Goal: Task Accomplishment & Management: Complete application form

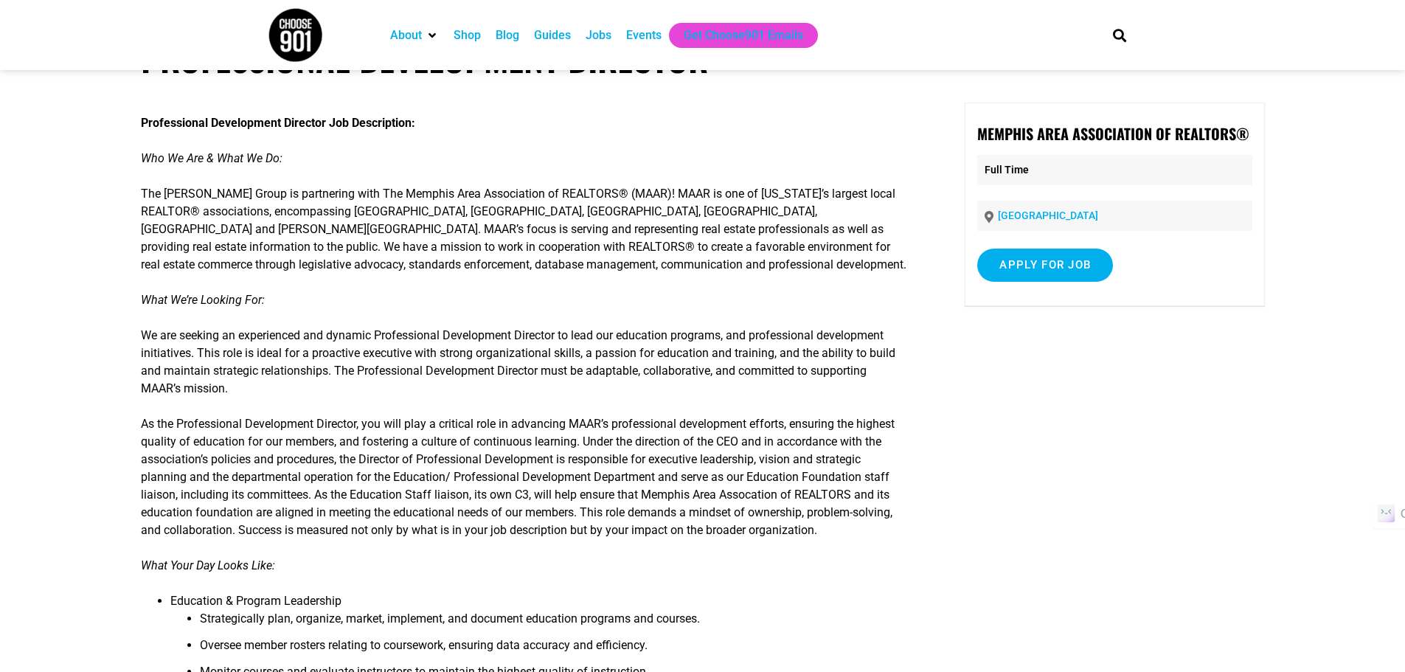
scroll to position [147, 0]
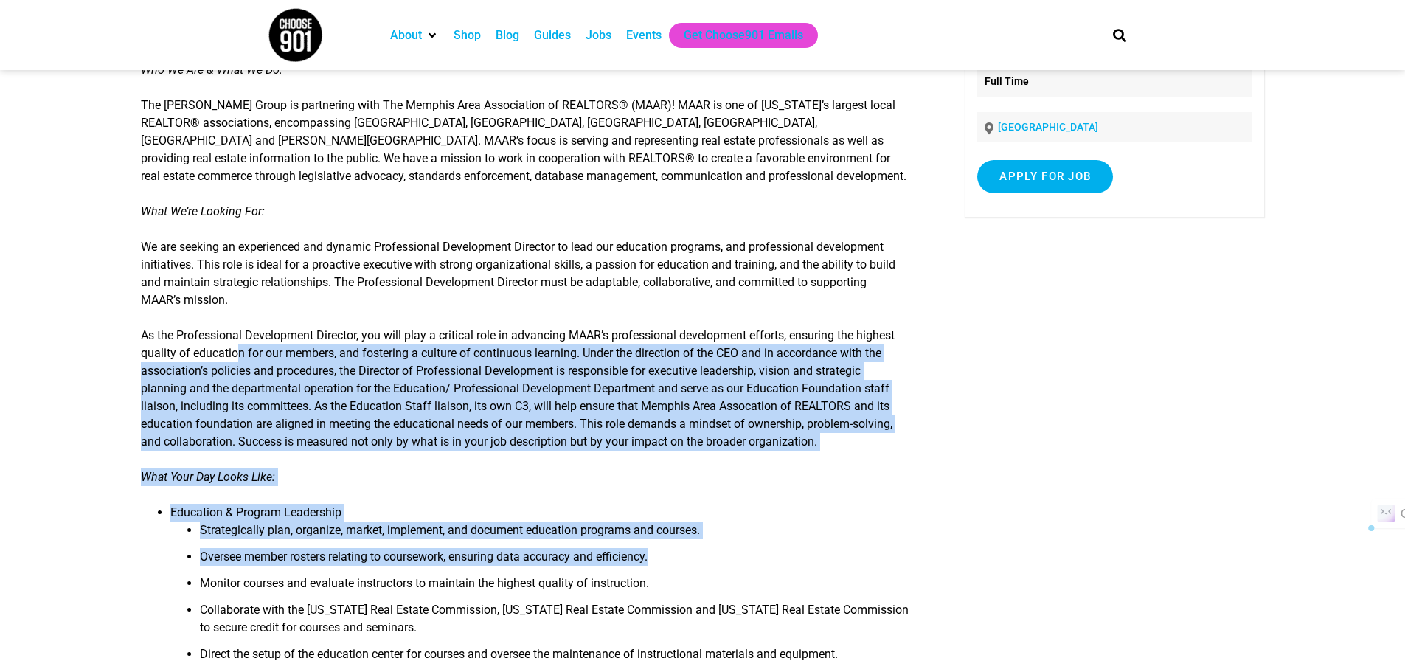
drag, startPoint x: 240, startPoint y: 352, endPoint x: 775, endPoint y: 564, distance: 575.7
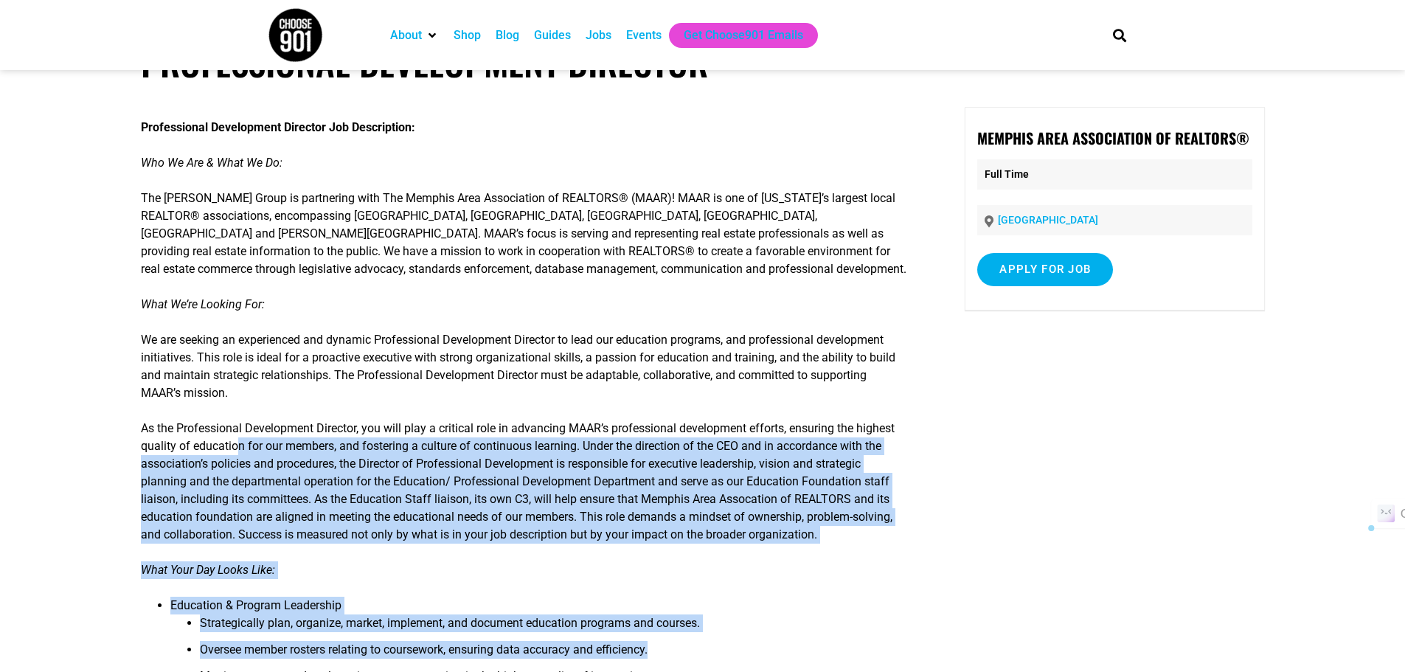
scroll to position [0, 0]
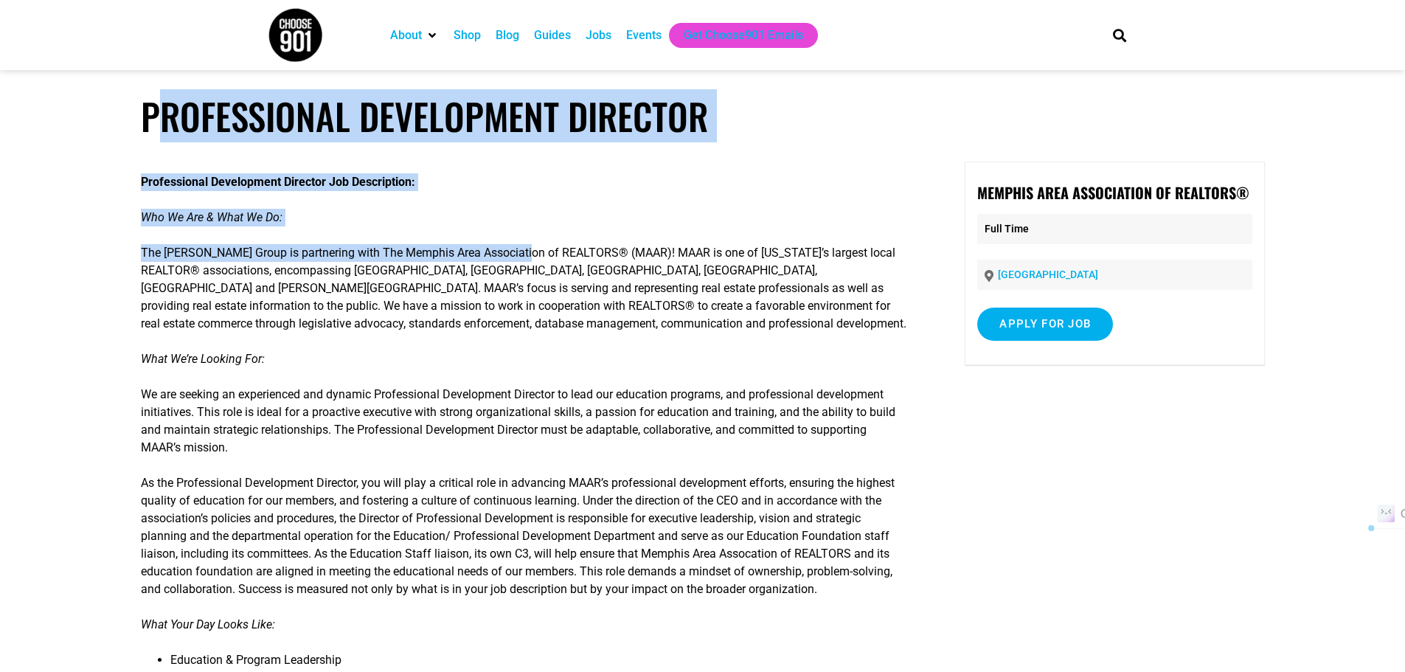
drag, startPoint x: 157, startPoint y: 119, endPoint x: 270, endPoint y: 215, distance: 148.0
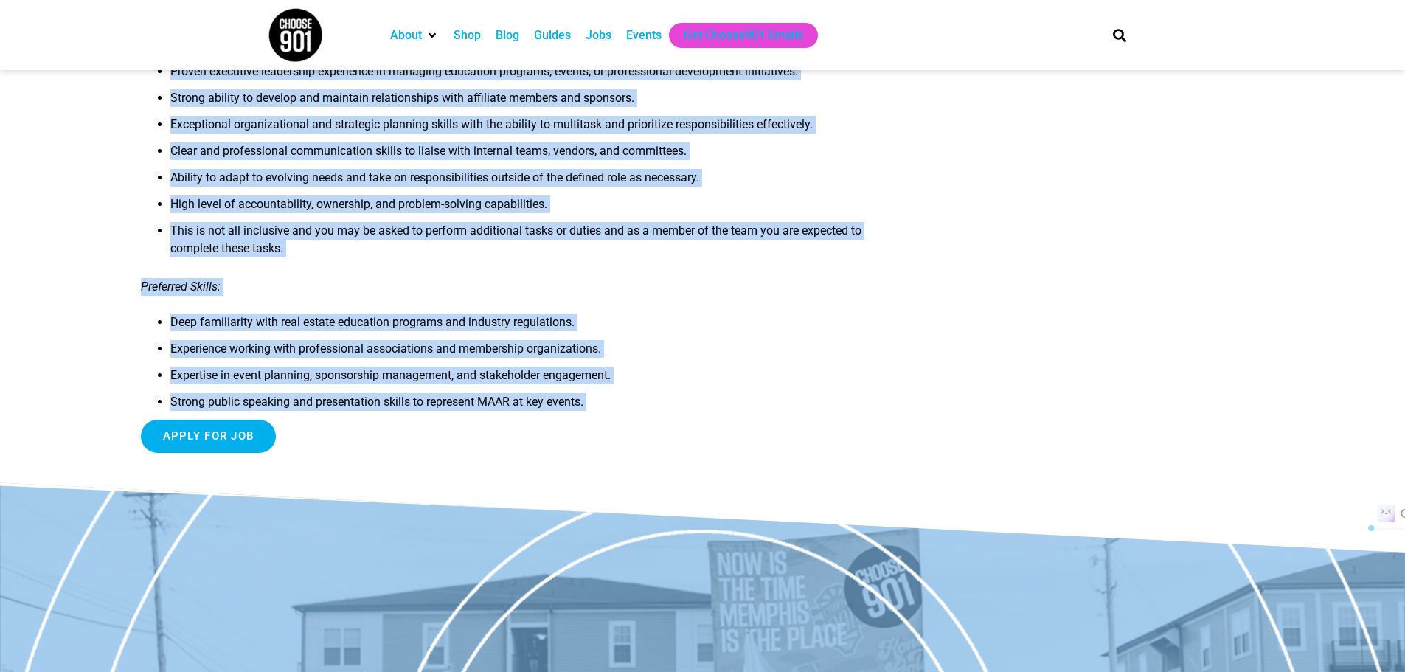
scroll to position [1416, 0]
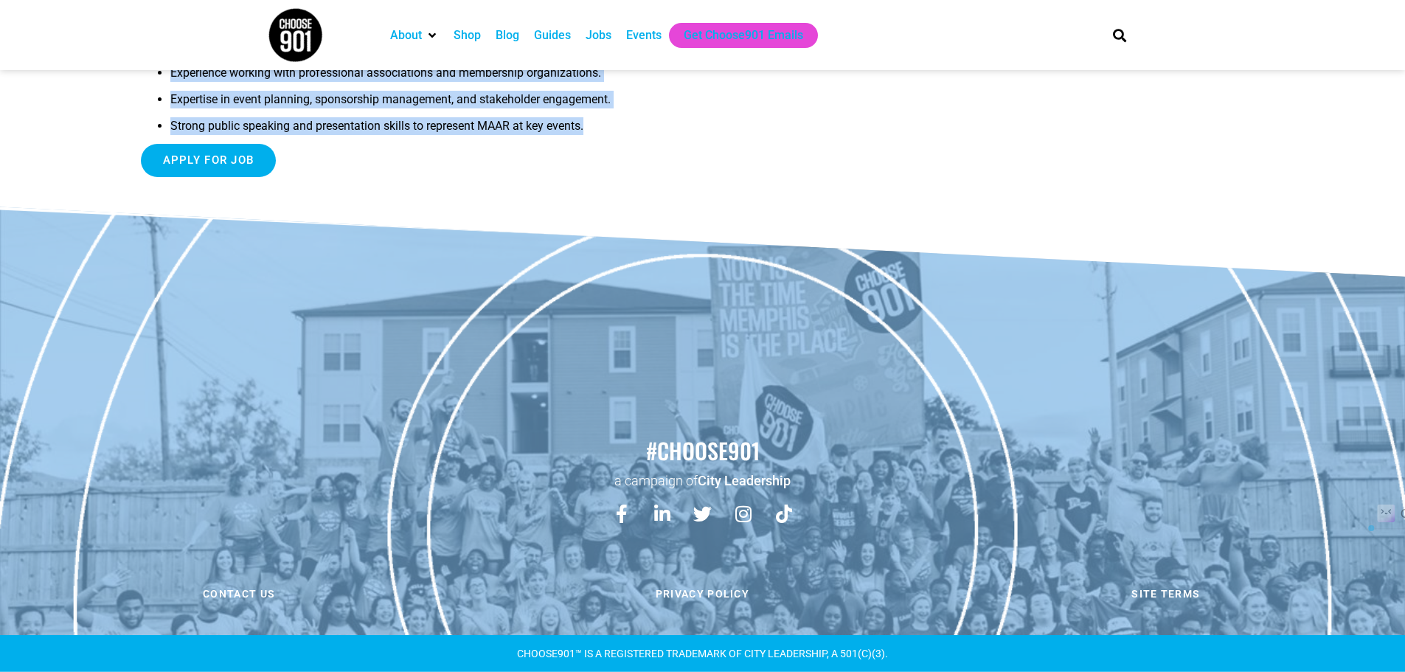
drag, startPoint x: 136, startPoint y: 119, endPoint x: 616, endPoint y: 139, distance: 481.2
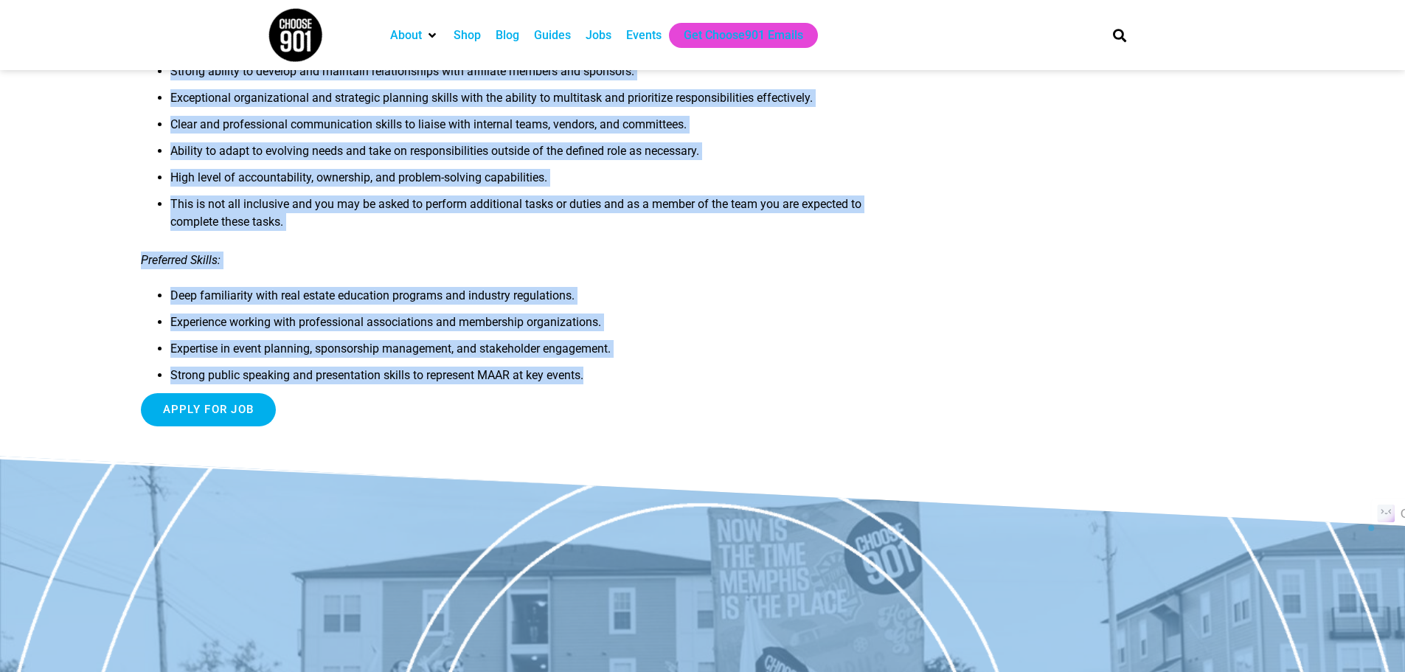
scroll to position [1047, 0]
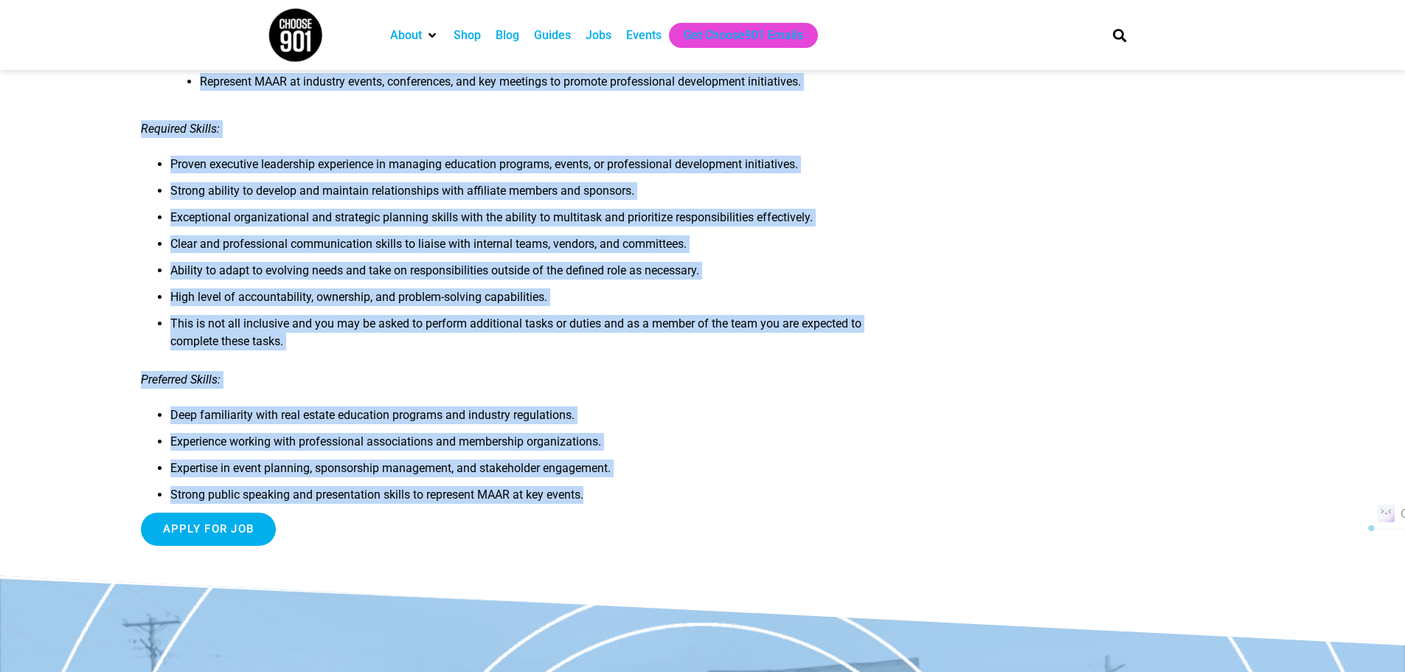
copy article "Loremipsumdo Sitametcons Adipisci Elitseddoeiu Temporincid Utlabore Etd Magnaal…"
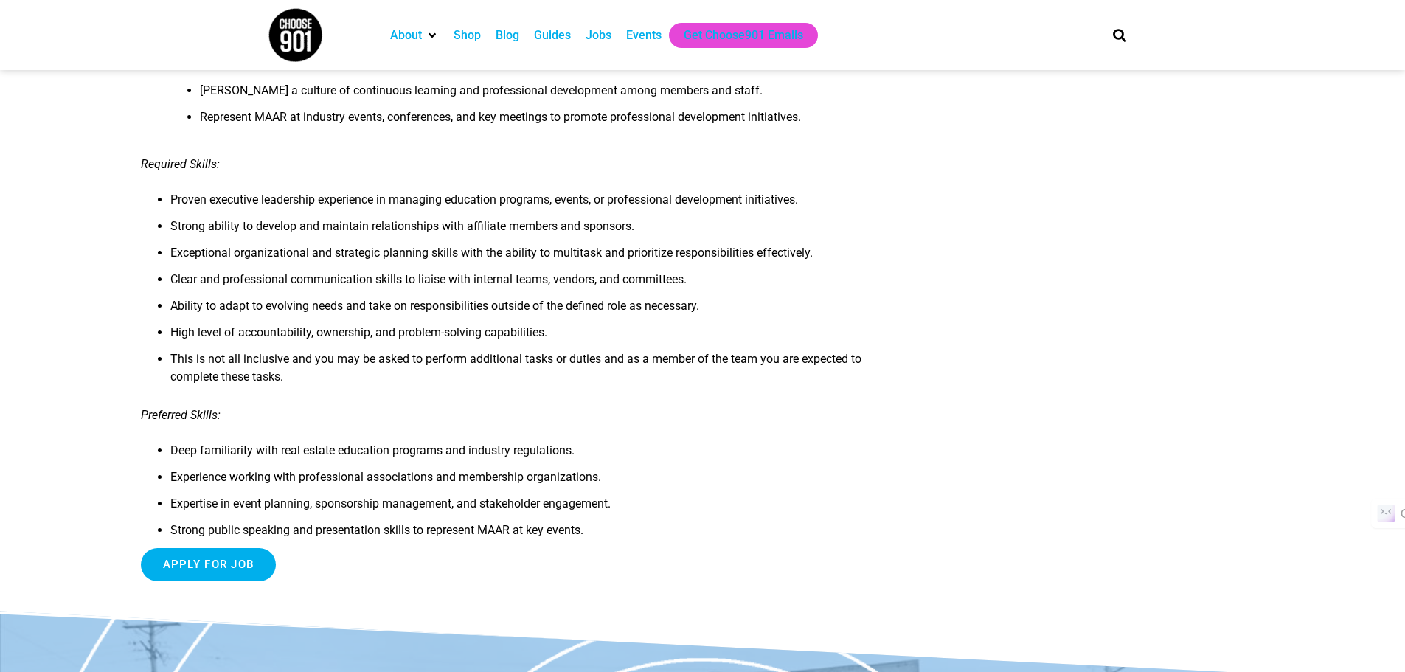
scroll to position [1268, 0]
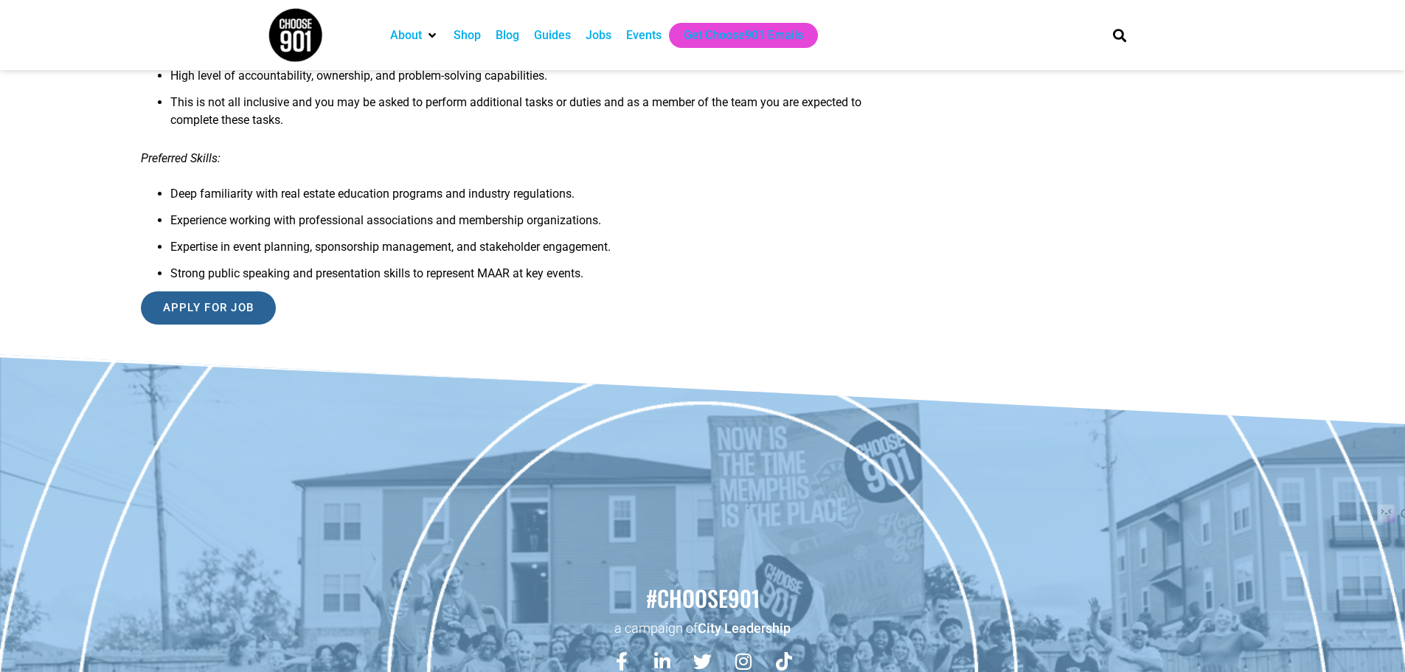
click at [212, 316] on input "Apply for job" at bounding box center [209, 307] width 136 height 33
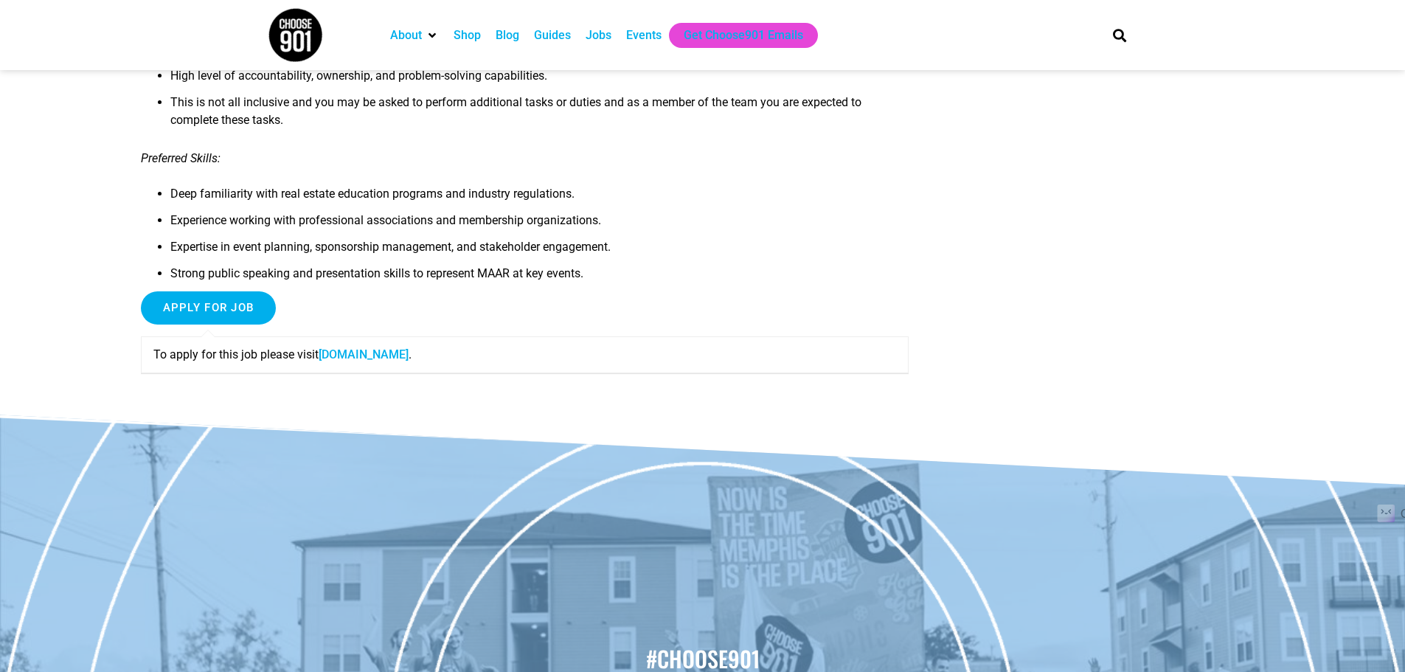
click at [370, 356] on link "[DOMAIN_NAME]" at bounding box center [364, 354] width 90 height 14
